Goal: Navigation & Orientation: Find specific page/section

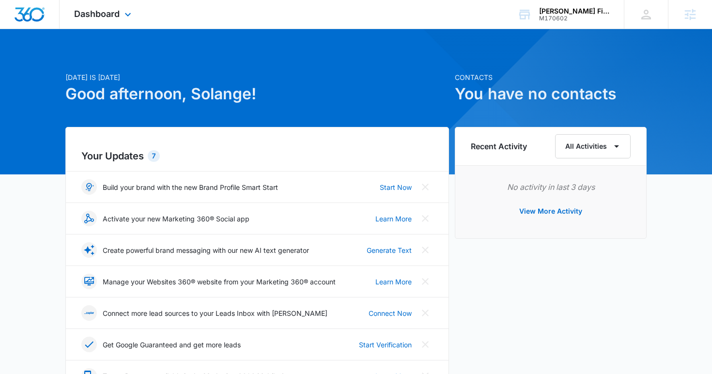
click at [127, 22] on div "Dashboard Apps Reputation Forms CRM Email Social Content Ads Intelligence Files…" at bounding box center [104, 14] width 89 height 29
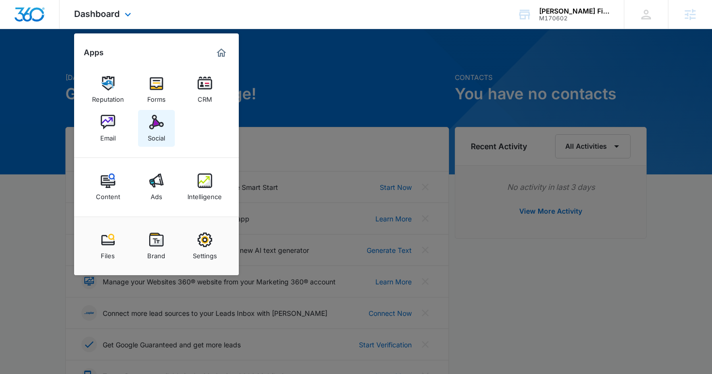
click at [154, 125] on img at bounding box center [156, 122] width 15 height 15
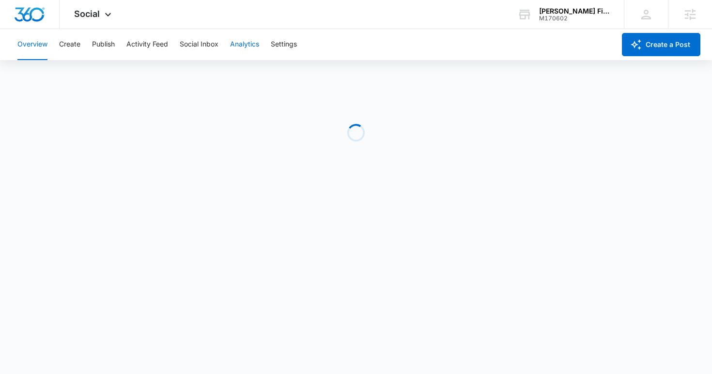
click at [249, 43] on button "Analytics" at bounding box center [244, 44] width 29 height 31
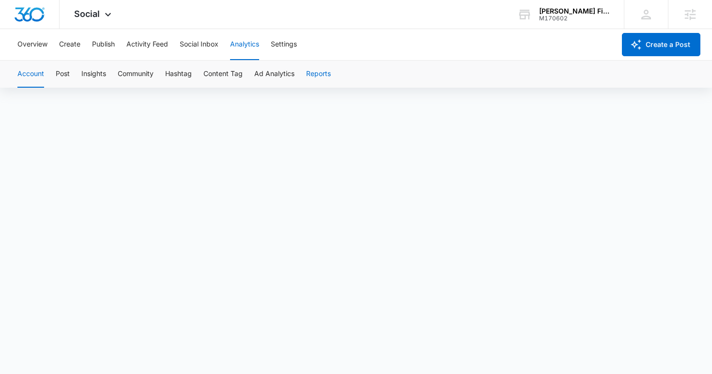
click at [329, 79] on button "Reports" at bounding box center [318, 74] width 25 height 27
click at [317, 74] on button "Reports" at bounding box center [318, 74] width 25 height 27
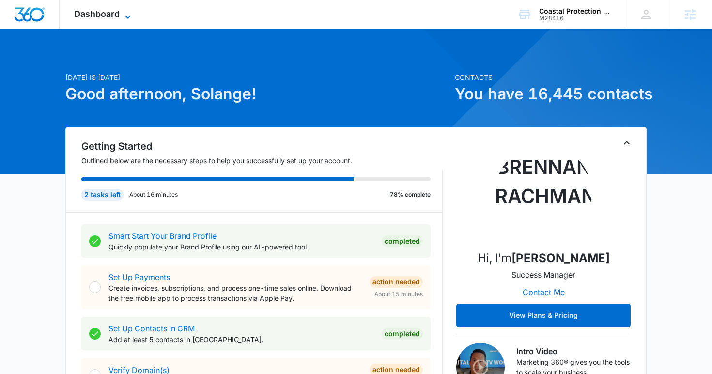
click at [131, 11] on icon at bounding box center [128, 17] width 12 height 12
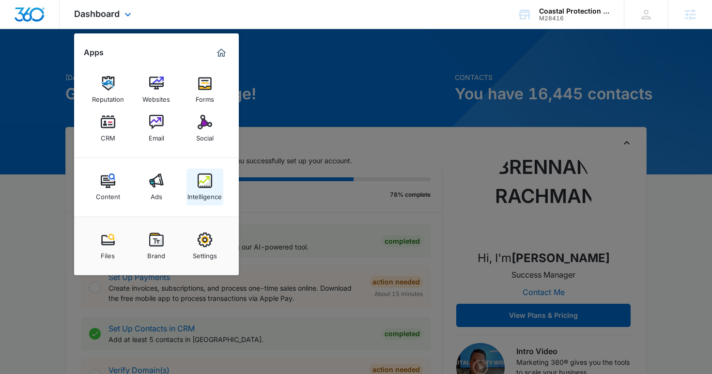
click at [212, 188] on img at bounding box center [205, 180] width 15 height 15
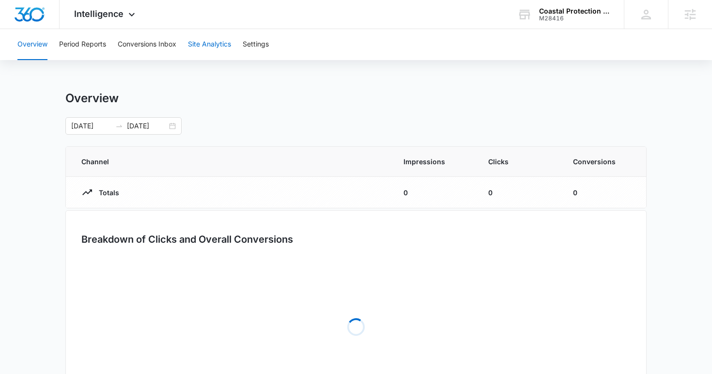
click at [209, 47] on button "Site Analytics" at bounding box center [209, 44] width 43 height 31
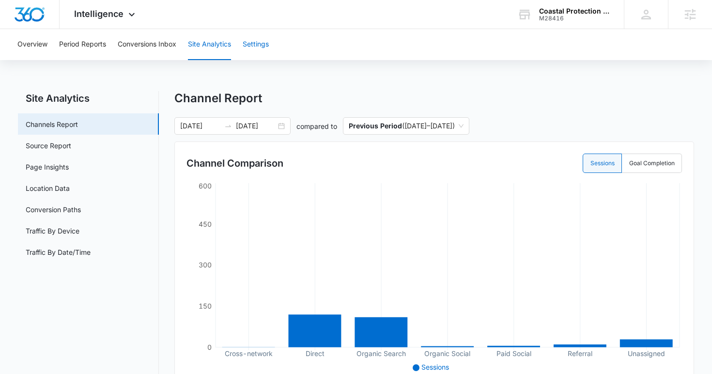
click at [261, 51] on button "Settings" at bounding box center [256, 44] width 26 height 31
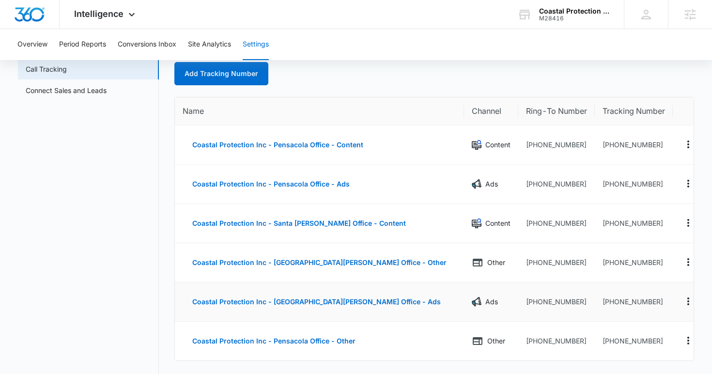
scroll to position [55, 0]
